Goal: Transaction & Acquisition: Purchase product/service

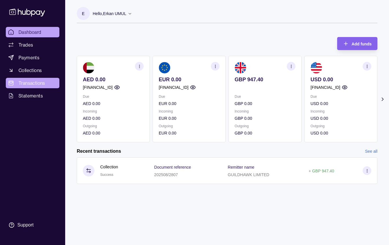
click at [21, 79] on link "Transactions" at bounding box center [33, 83] width 54 height 10
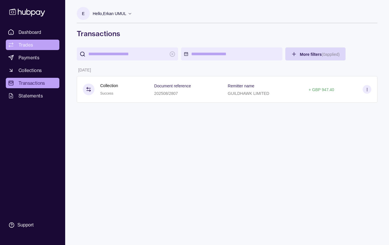
click at [30, 45] on span "Trades" at bounding box center [26, 44] width 14 height 7
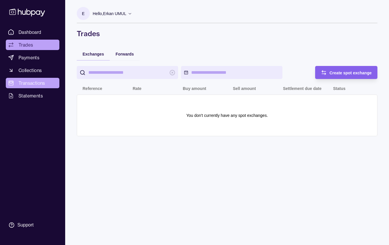
click at [28, 83] on span "Transactions" at bounding box center [32, 83] width 27 height 7
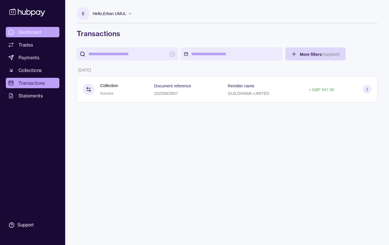
click at [32, 32] on span "Dashboard" at bounding box center [30, 32] width 23 height 7
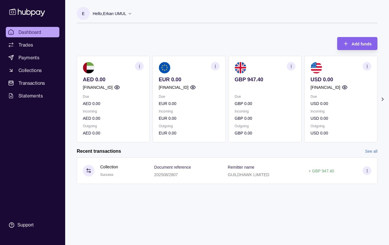
click at [292, 66] on icon "button" at bounding box center [291, 66] width 4 height 4
click at [266, 81] on link "View account details" at bounding box center [263, 81] width 37 height 6
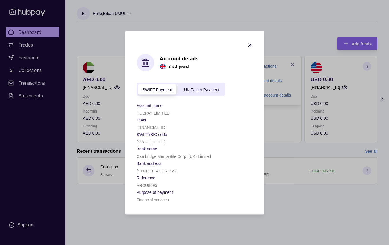
click at [213, 87] on span "UK Faster Payment" at bounding box center [201, 89] width 35 height 5
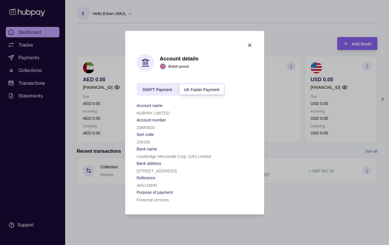
click at [155, 83] on div "SWIFT Payment UK Faster Payment" at bounding box center [181, 89] width 89 height 13
click at [154, 87] on span "SWIFT Payment" at bounding box center [157, 89] width 30 height 5
click at [217, 86] on div "UK Faster Payment" at bounding box center [201, 89] width 47 height 7
click at [251, 42] on icon "button" at bounding box center [250, 45] width 6 height 6
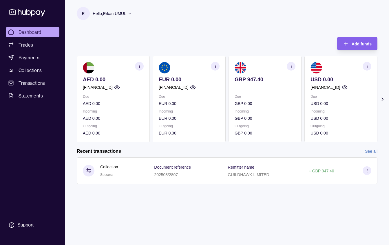
click at [369, 69] on section "button" at bounding box center [367, 66] width 9 height 9
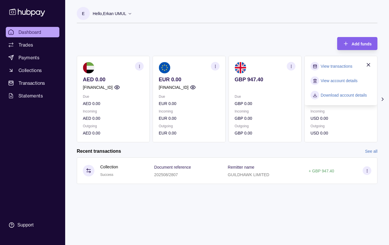
click at [339, 81] on link "View account details" at bounding box center [339, 81] width 37 height 6
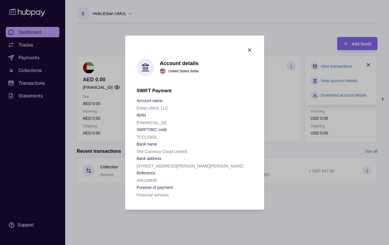
click at [247, 49] on icon "button" at bounding box center [250, 50] width 6 height 6
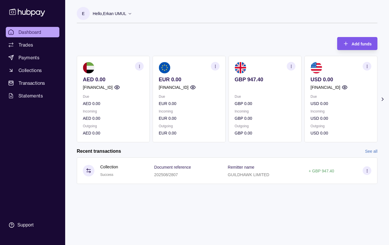
click at [349, 47] on div "Add funds" at bounding box center [352, 43] width 37 height 13
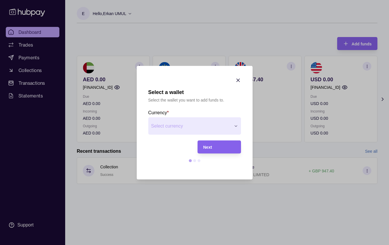
click at [224, 245] on div "Select a wallet Select the wallet you want to add funds to. Currency * Select c…" at bounding box center [194, 245] width 389 height 0
click at [205, 146] on span "Next" at bounding box center [207, 147] width 9 height 5
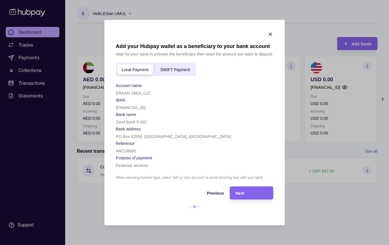
click at [269, 33] on icon "button" at bounding box center [270, 34] width 3 height 3
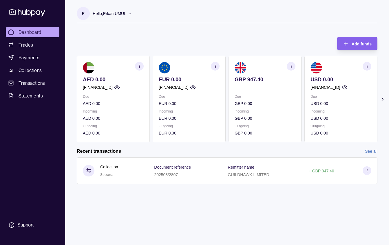
click at [289, 65] on icon "button" at bounding box center [291, 66] width 4 height 4
click at [262, 67] on link "View transactions" at bounding box center [261, 66] width 32 height 6
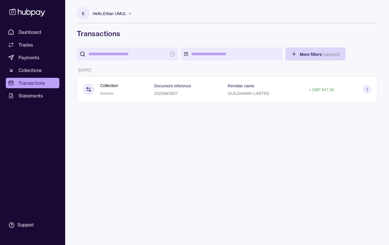
click at [129, 14] on icon at bounding box center [130, 13] width 4 height 4
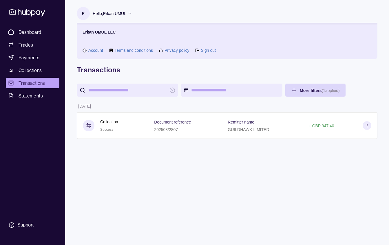
click at [146, 74] on h1 "Transactions" at bounding box center [227, 69] width 301 height 9
click at [28, 59] on span "Payments" at bounding box center [29, 57] width 21 height 7
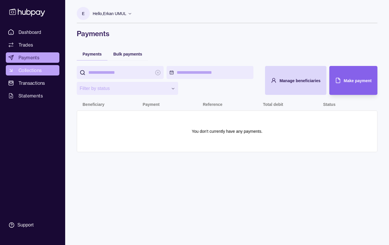
click at [39, 70] on span "Collections" at bounding box center [30, 70] width 23 height 7
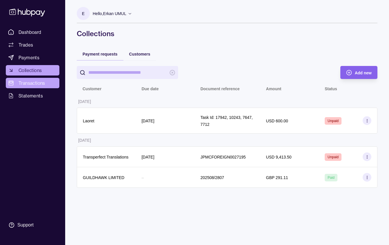
click at [25, 86] on span "Transactions" at bounding box center [32, 83] width 27 height 7
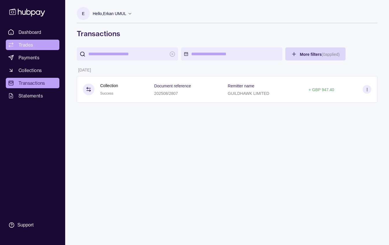
click at [32, 41] on link "Trades" at bounding box center [33, 45] width 54 height 10
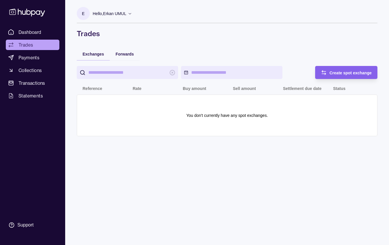
click at [129, 70] on input "search" at bounding box center [127, 72] width 78 height 13
click at [135, 70] on input "search" at bounding box center [127, 72] width 78 height 13
click at [331, 74] on span "Create spot exchange" at bounding box center [351, 73] width 42 height 5
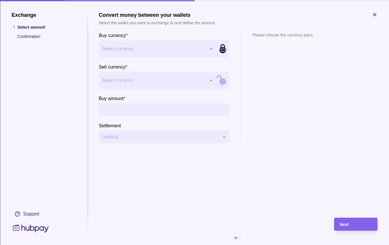
click at [206, 245] on div "Exchange Select amount Confirmation Support Convert money between your wallets …" at bounding box center [194, 245] width 389 height 0
click at [189, 112] on input "Buy amount *" at bounding box center [169, 109] width 113 height 13
click at [351, 224] on div "Next" at bounding box center [356, 224] width 32 height 7
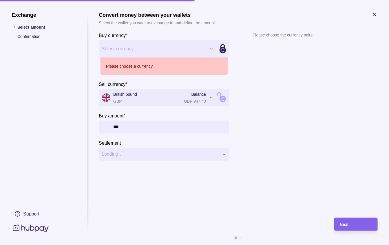
click at [295, 119] on section "Please choose the currency pairs." at bounding box center [283, 96] width 61 height 129
click at [205, 245] on div "Exchange Select amount Confirmation Support Convert money between your wallets …" at bounding box center [194, 245] width 389 height 0
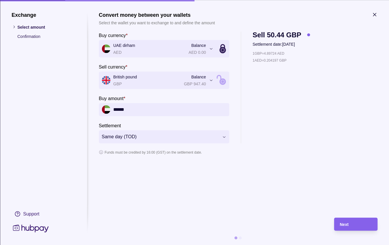
drag, startPoint x: 142, startPoint y: 112, endPoint x: 104, endPoint y: 108, distance: 37.8
click at [104, 108] on div "******" at bounding box center [164, 109] width 130 height 13
type input "*"
click at [345, 230] on div "Next" at bounding box center [351, 224] width 41 height 13
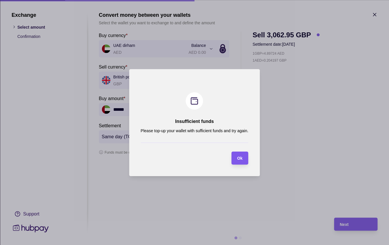
click at [237, 158] on div "Ok" at bounding box center [236, 158] width 14 height 13
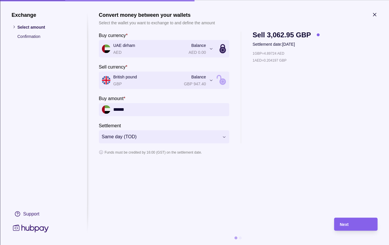
click at [136, 110] on input "******" at bounding box center [169, 109] width 113 height 13
type input "*****"
click at [350, 225] on div "Next" at bounding box center [356, 224] width 32 height 7
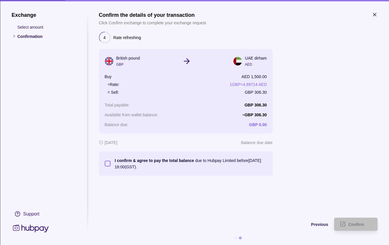
click at [108, 163] on button "I confirm & agree to pay the total balance due to Hubpay Limited before [DATE] …" at bounding box center [108, 164] width 6 height 6
click at [352, 222] on span "Confirm" at bounding box center [356, 224] width 16 height 5
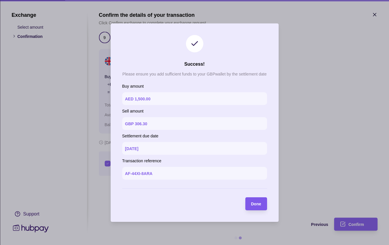
click at [248, 206] on div "Done" at bounding box center [251, 204] width 19 height 13
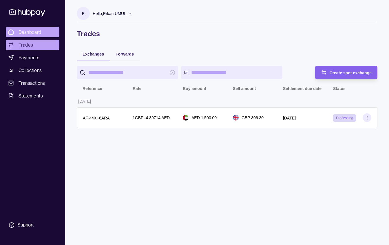
click at [24, 29] on span "Dashboard" at bounding box center [30, 32] width 23 height 7
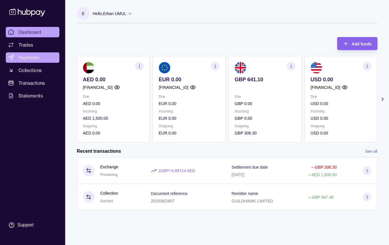
click at [33, 56] on span "Payments" at bounding box center [29, 57] width 21 height 7
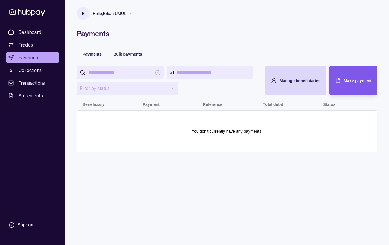
click at [347, 84] on div "Make payment" at bounding box center [348, 80] width 45 height 29
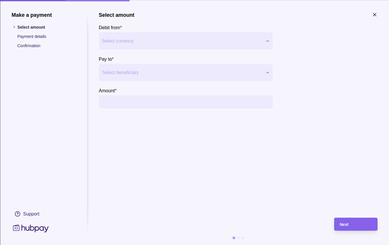
click at [264, 245] on div "Make a payment Select amount Payment details Confirmation Support Select amount…" at bounding box center [194, 245] width 389 height 0
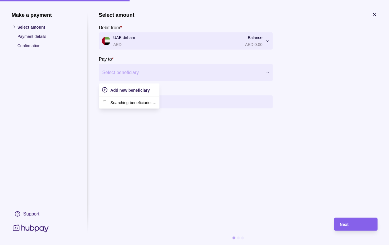
click at [215, 74] on div at bounding box center [182, 72] width 160 height 8
drag, startPoint x: 330, startPoint y: 90, endPoint x: 334, endPoint y: 88, distance: 3.6
click at [332, 90] on div at bounding box center [333, 70] width 87 height 76
click at [376, 14] on icon "button" at bounding box center [375, 15] width 6 height 6
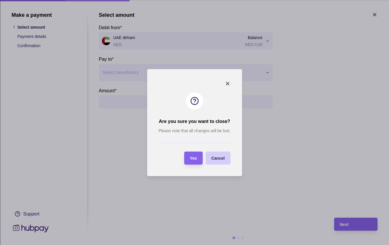
click at [221, 160] on span "Cancel" at bounding box center [217, 158] width 13 height 5
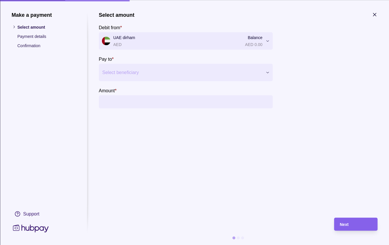
click at [376, 11] on section "Make a payment Select amount Payment details Confirmation Support Select amount…" at bounding box center [194, 122] width 389 height 245
click at [376, 14] on icon "button" at bounding box center [375, 15] width 6 height 6
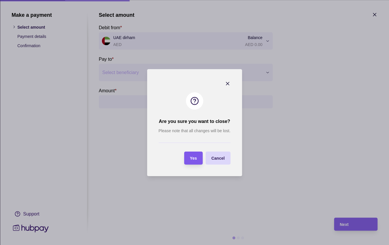
click at [195, 156] on span "Yes" at bounding box center [193, 158] width 7 height 5
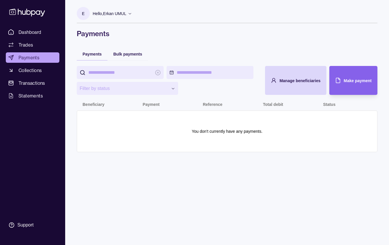
click at [122, 14] on p "Hello, Erkan UMUL" at bounding box center [110, 13] width 34 height 6
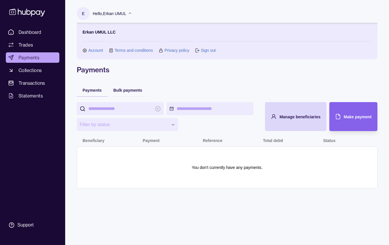
click at [97, 50] on link "Account" at bounding box center [95, 50] width 15 height 6
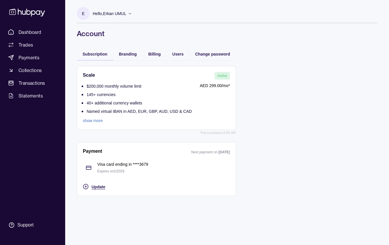
click at [98, 188] on span "Update" at bounding box center [99, 187] width 14 height 5
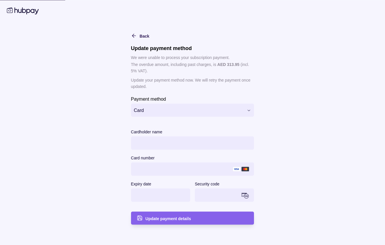
click at [228, 108] on html "**********" at bounding box center [192, 122] width 385 height 245
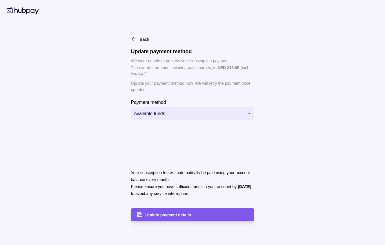
click at [179, 216] on span "Update payment details" at bounding box center [167, 215] width 45 height 5
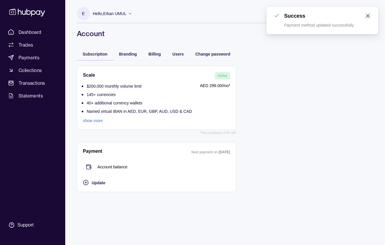
click at [367, 17] on icon "close" at bounding box center [367, 16] width 4 height 4
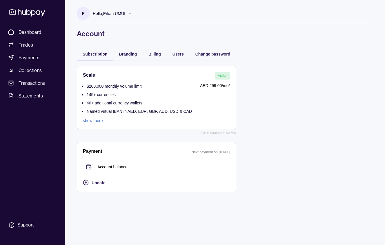
click at [343, 107] on div "Scale Active $200,000 monthly volume limit 145+ currencies 40+ additional curre…" at bounding box center [225, 129] width 296 height 138
click at [25, 31] on span "Dashboard" at bounding box center [30, 32] width 23 height 7
